Goal: Use online tool/utility

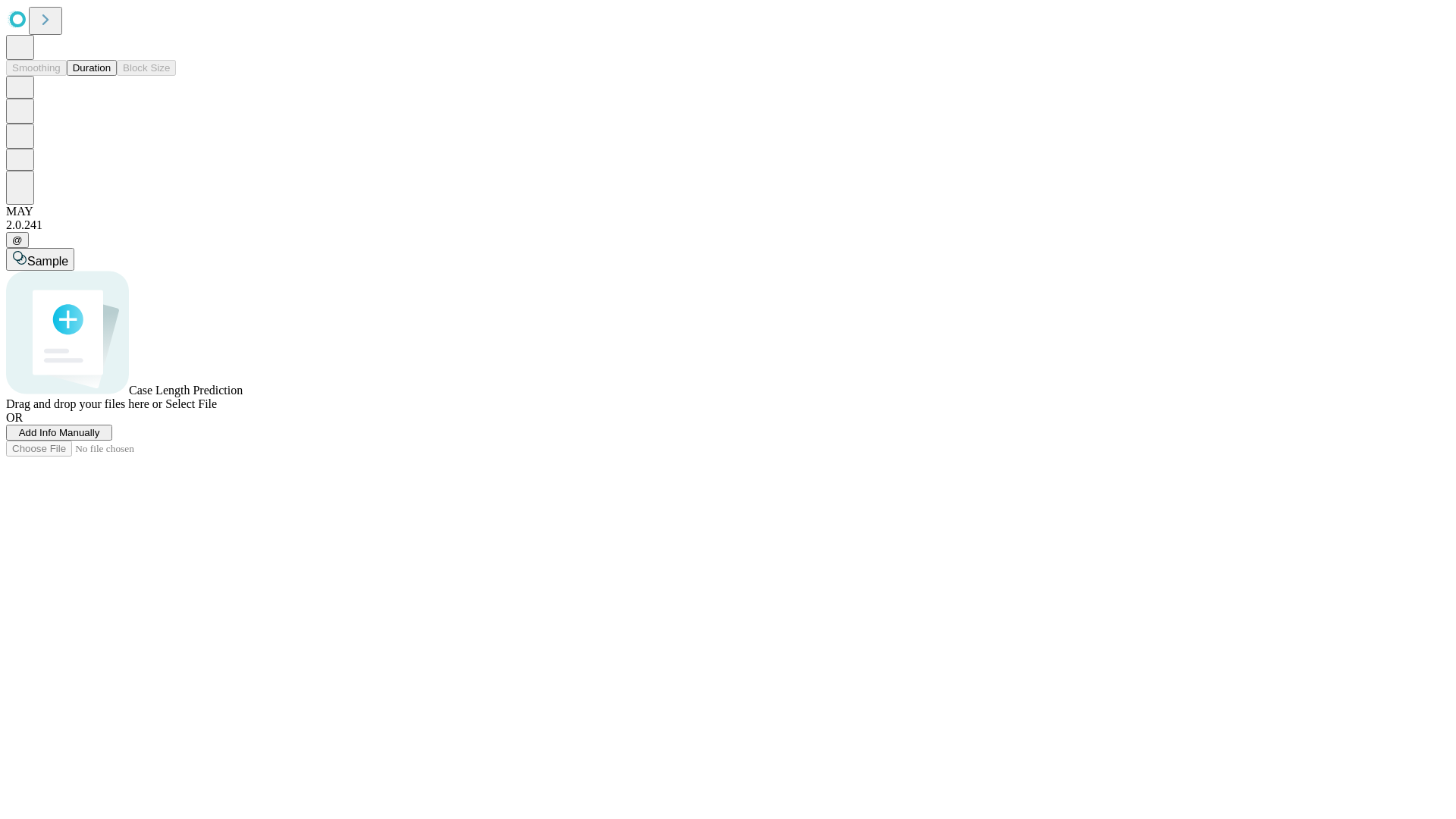
click at [111, 76] on button "Duration" at bounding box center [91, 67] width 50 height 16
click at [100, 438] on span "Add Info Manually" at bounding box center [59, 432] width 81 height 11
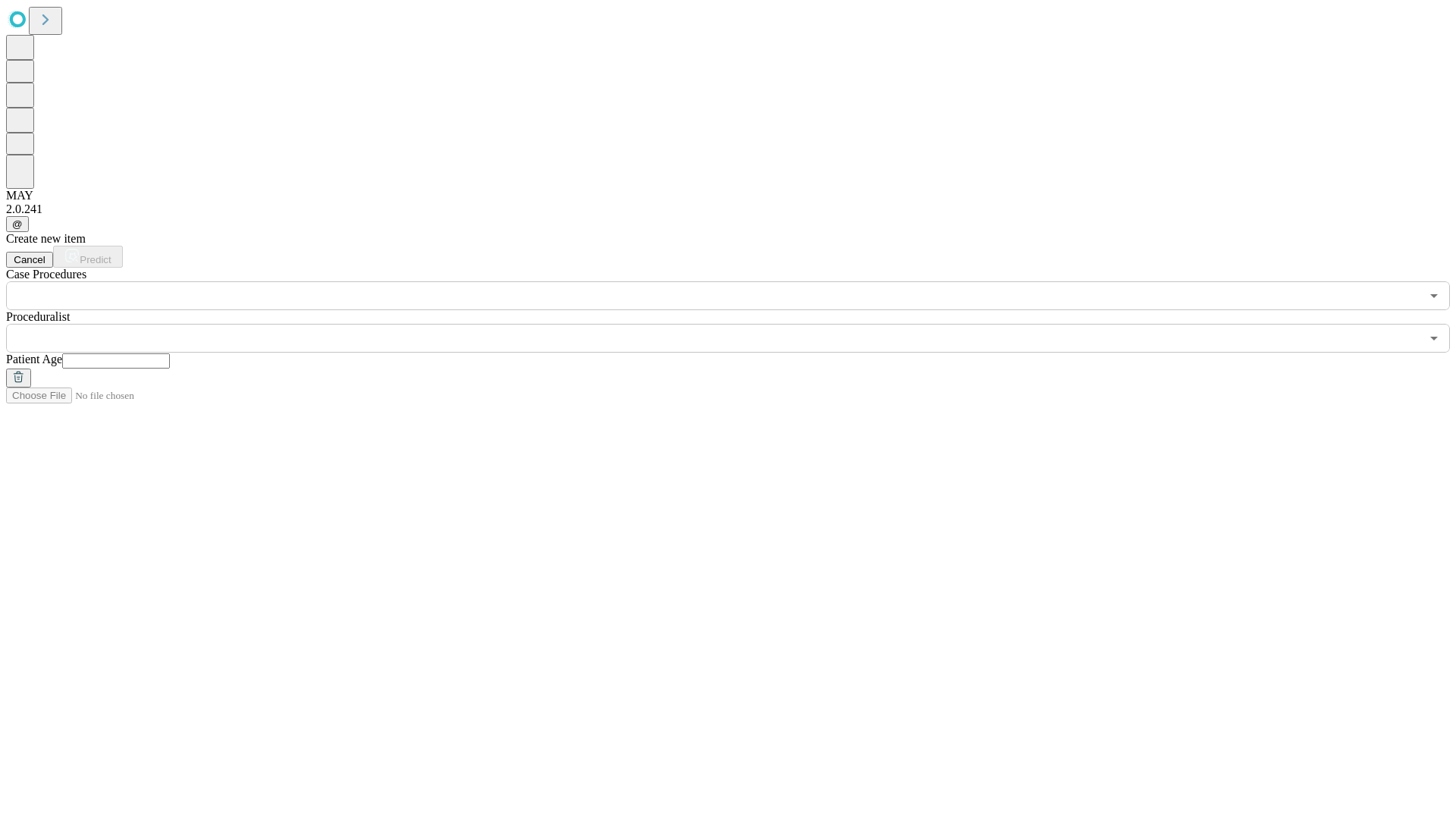
click at [169, 353] on input "text" at bounding box center [116, 361] width 107 height 15
type input "**"
click at [738, 324] on input "text" at bounding box center [713, 338] width 1414 height 29
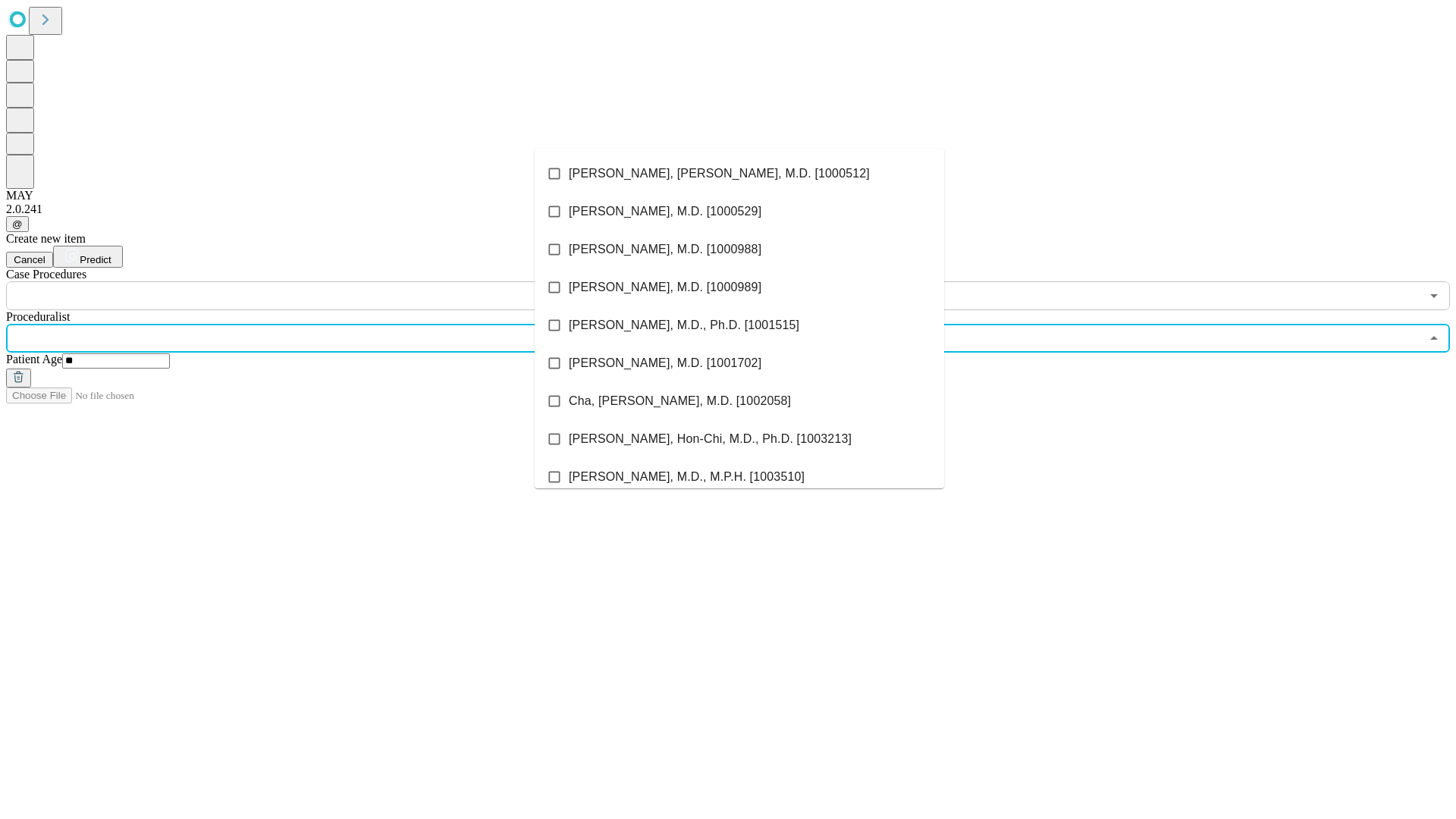
click at [739, 174] on li "[PERSON_NAME], [PERSON_NAME], M.D. [1000512]" at bounding box center [739, 174] width 410 height 38
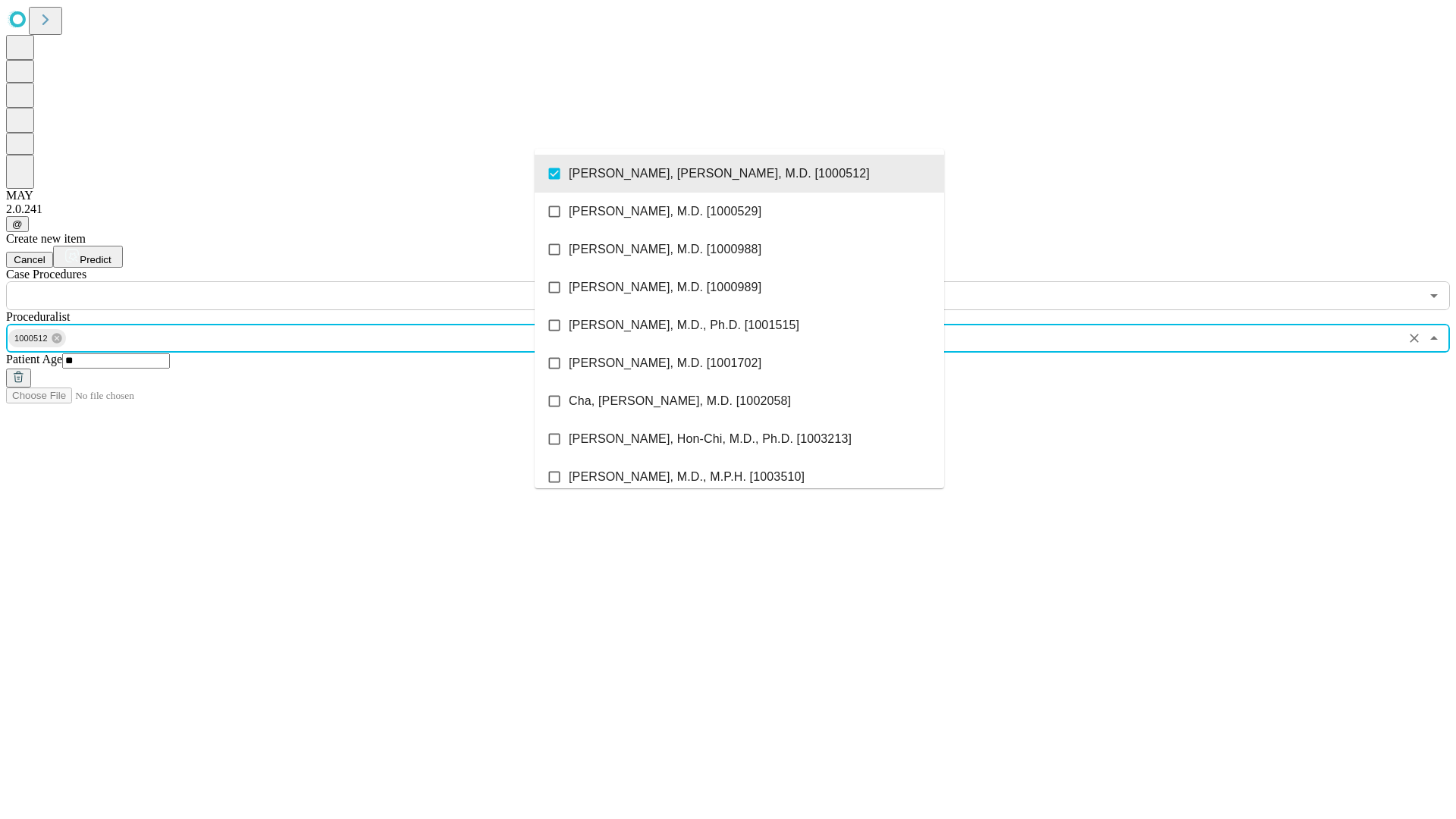
click at [318, 281] on input "text" at bounding box center [713, 295] width 1414 height 29
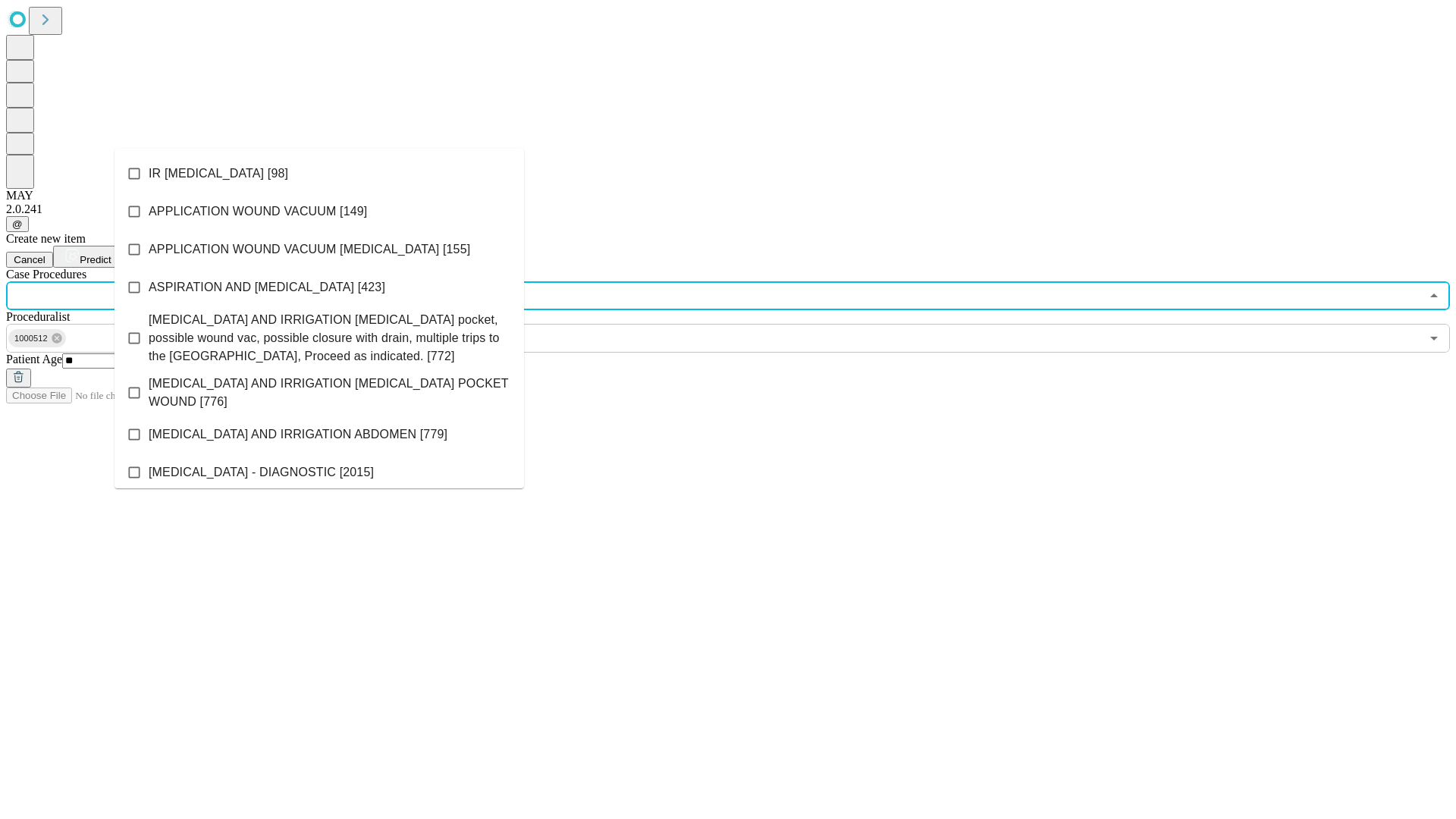
click at [319, 174] on li "IR [MEDICAL_DATA] [98]" at bounding box center [318, 174] width 410 height 38
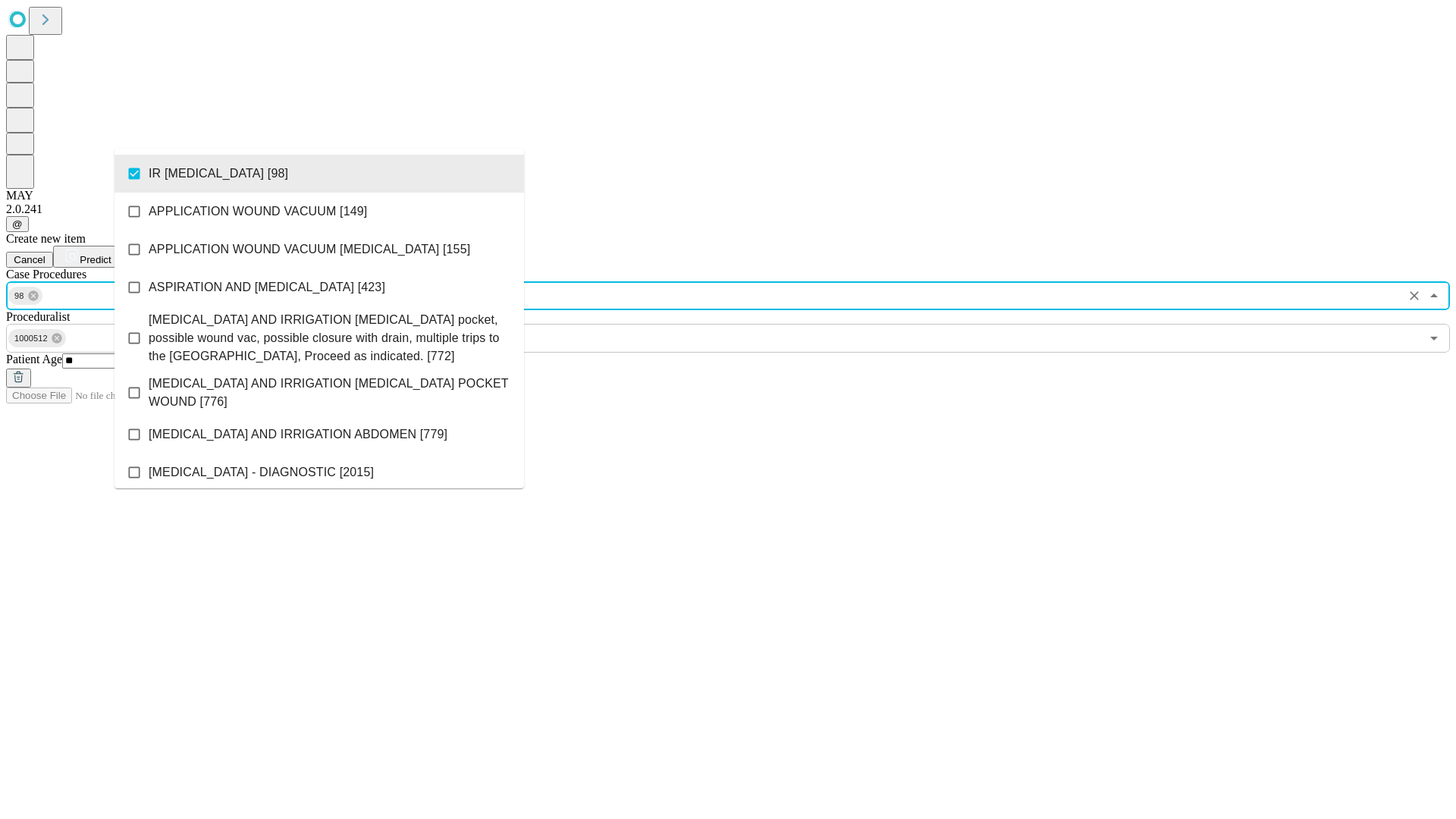
click at [111, 254] on span "Predict" at bounding box center [95, 259] width 32 height 11
